Goal: Navigation & Orientation: Find specific page/section

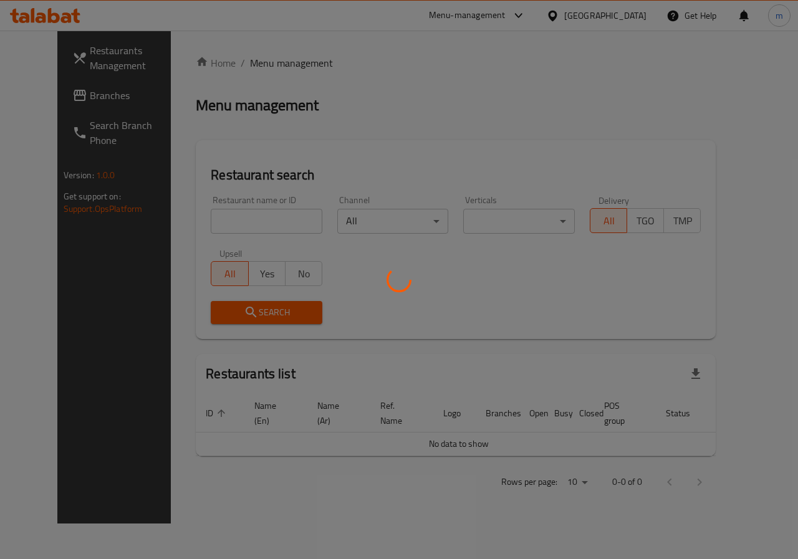
click at [625, 19] on div at bounding box center [399, 279] width 798 height 559
click at [626, 65] on div at bounding box center [399, 279] width 798 height 559
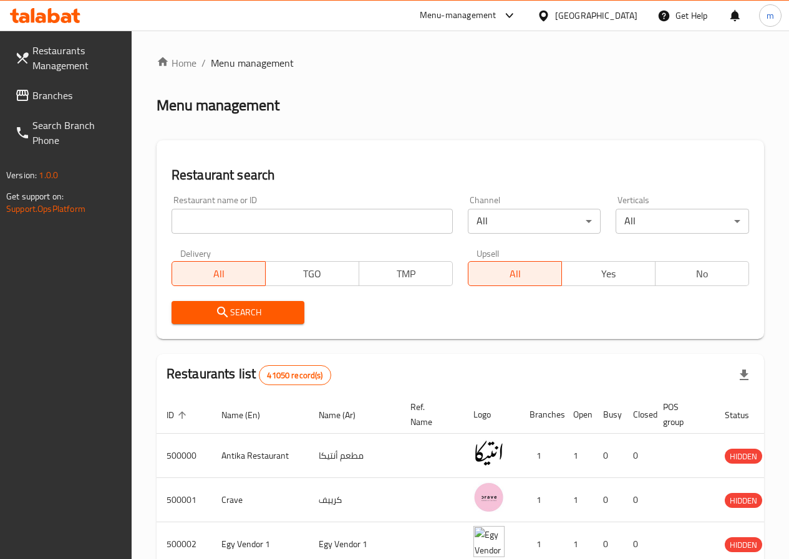
click at [635, 21] on div "[GEOGRAPHIC_DATA]" at bounding box center [596, 16] width 82 height 14
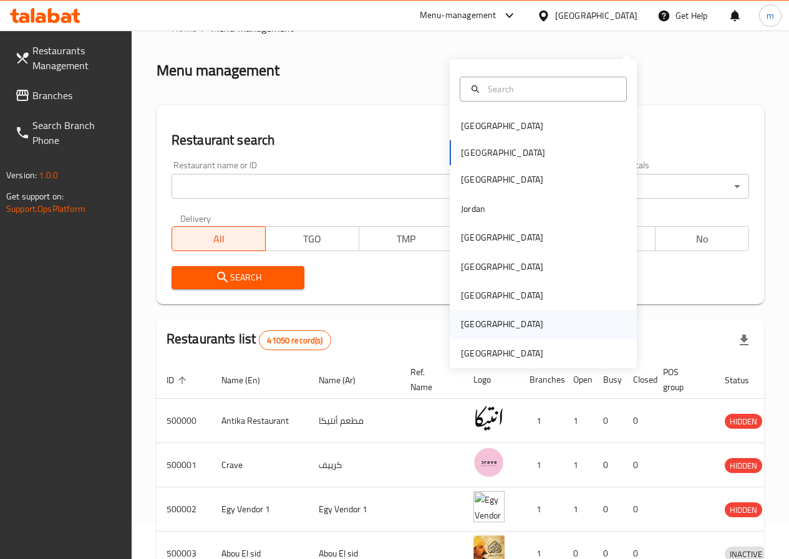
scroll to position [62, 0]
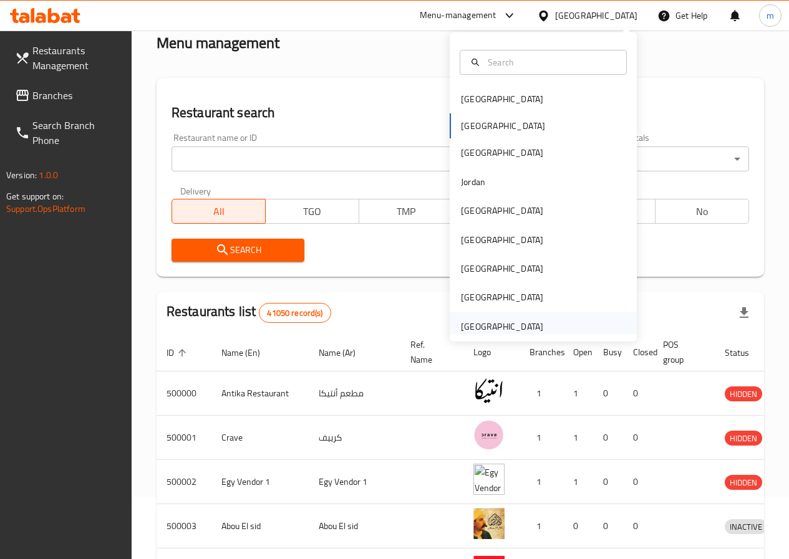
click at [501, 320] on div "[GEOGRAPHIC_DATA]" at bounding box center [502, 327] width 82 height 14
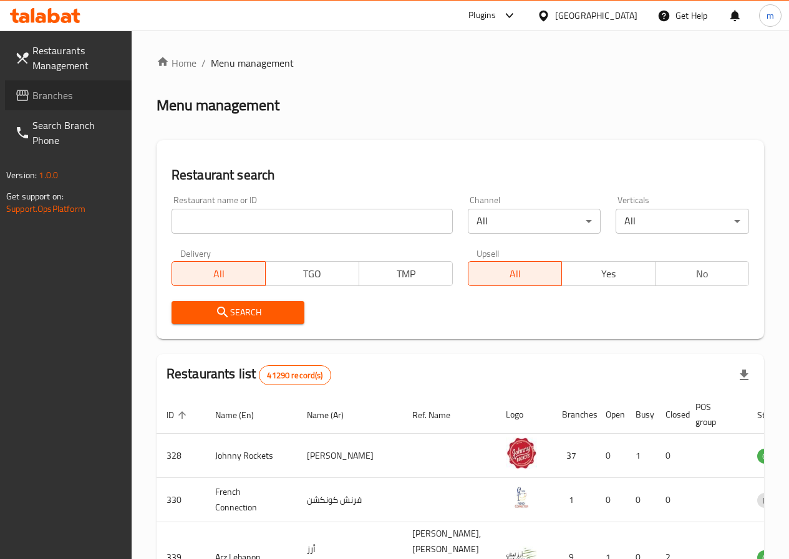
click at [47, 94] on span "Branches" at bounding box center [76, 95] width 89 height 15
